Goal: Check status: Check status

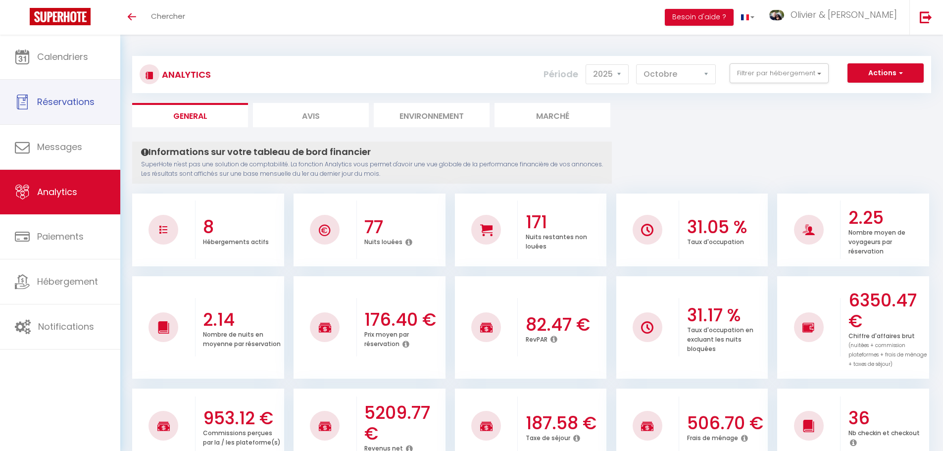
select select "2025"
select select "10"
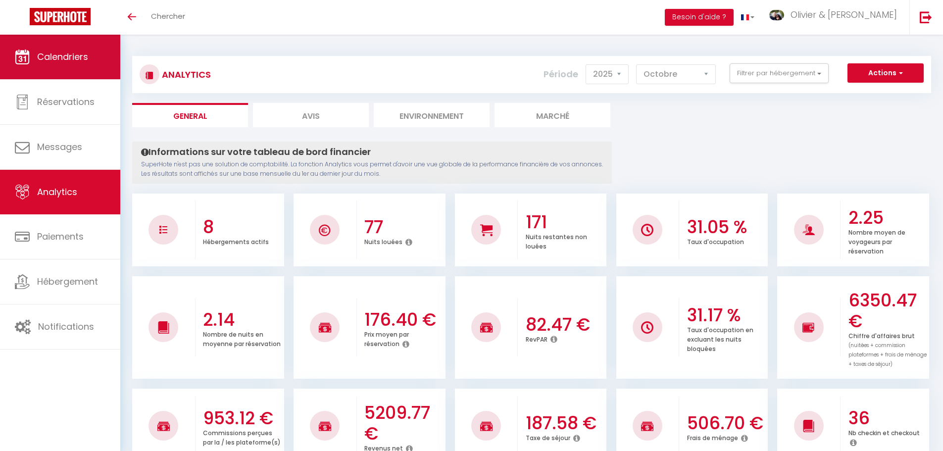
click at [71, 54] on span "Calendriers" at bounding box center [62, 56] width 51 height 12
